Goal: Information Seeking & Learning: Learn about a topic

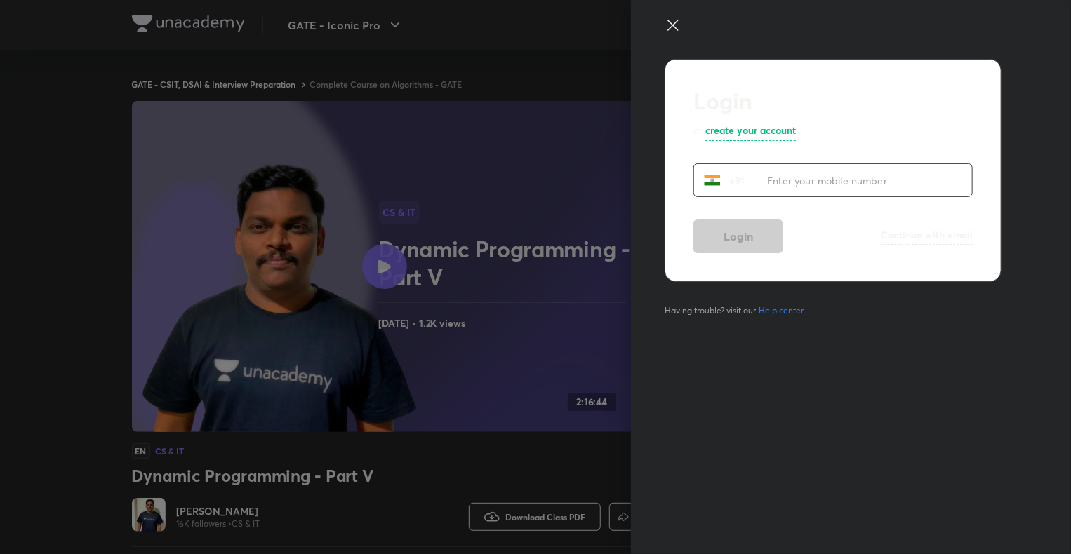
click at [678, 27] on icon at bounding box center [672, 25] width 17 height 17
